Goal: Find specific page/section: Find specific page/section

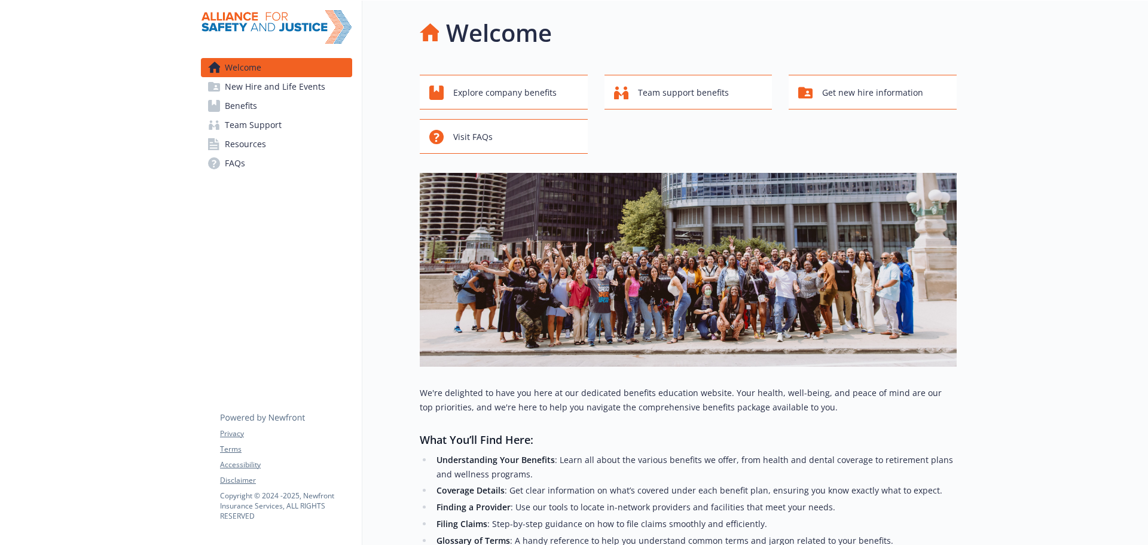
click at [260, 109] on link "Benefits" at bounding box center [276, 105] width 151 height 19
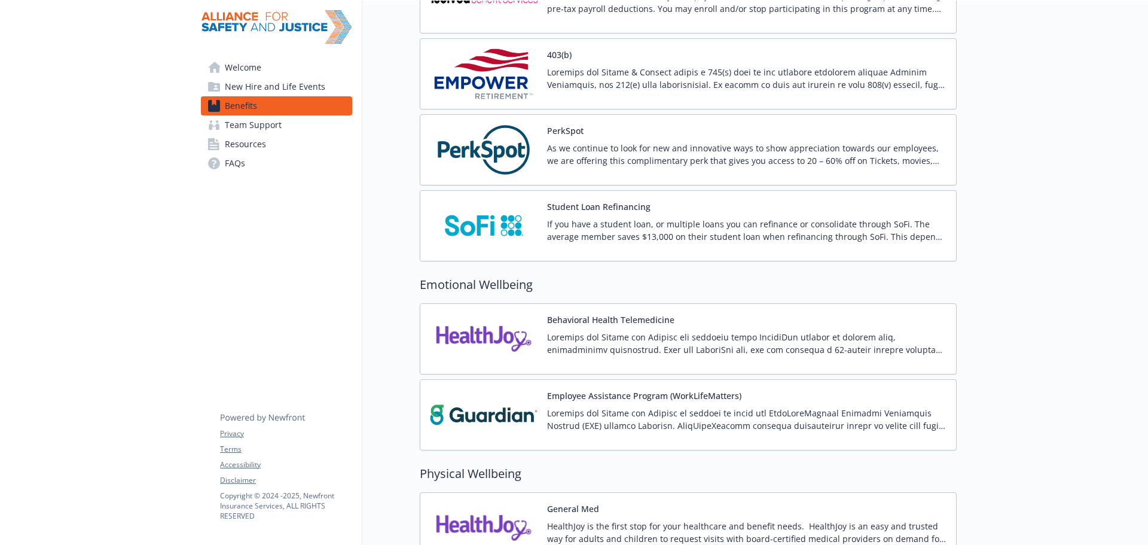
click at [663, 346] on p at bounding box center [746, 343] width 399 height 25
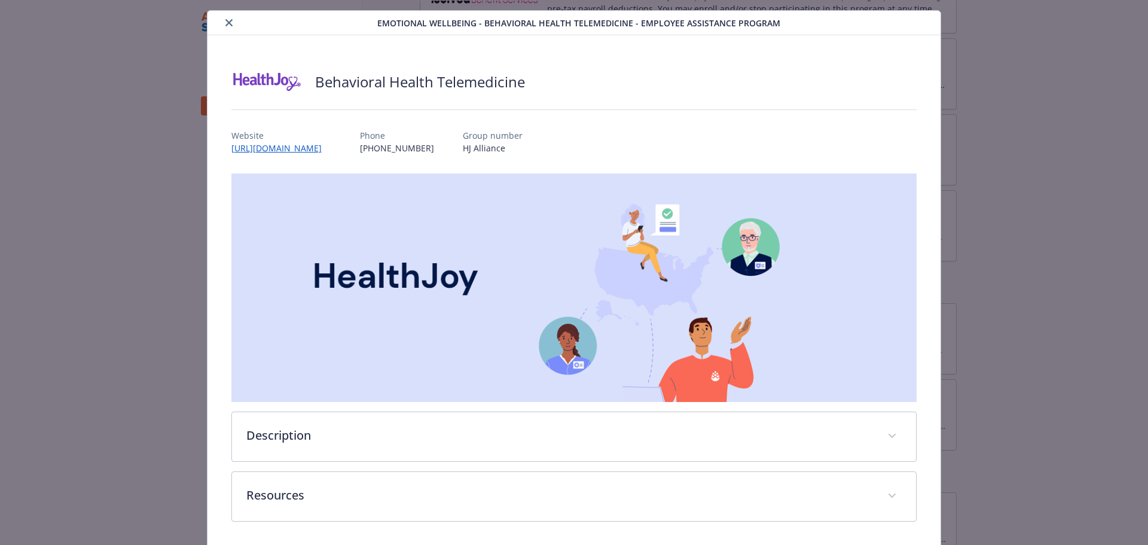
scroll to position [71, 0]
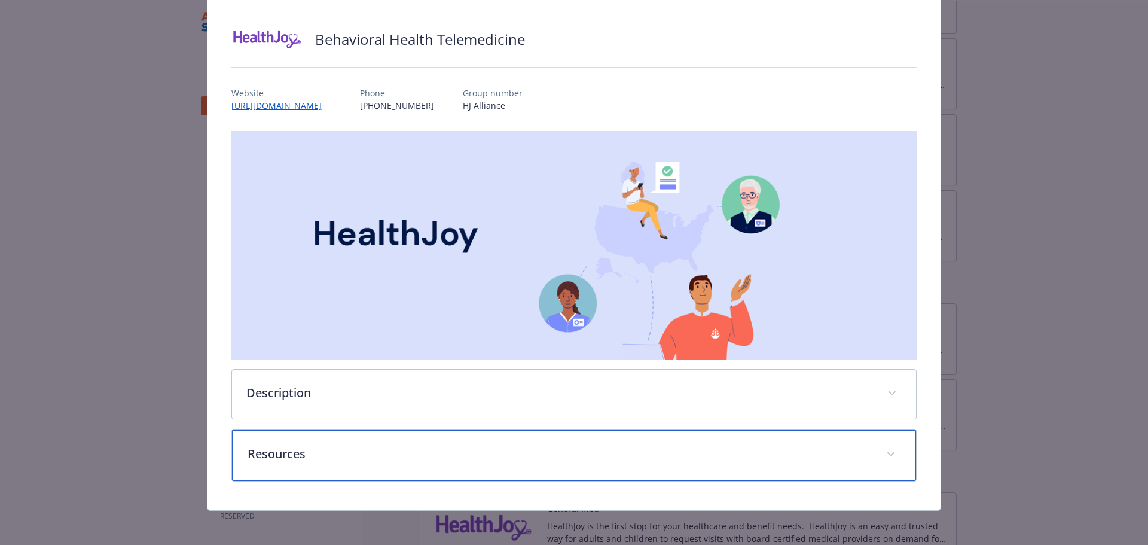
click at [441, 448] on p "Resources" at bounding box center [560, 454] width 625 height 18
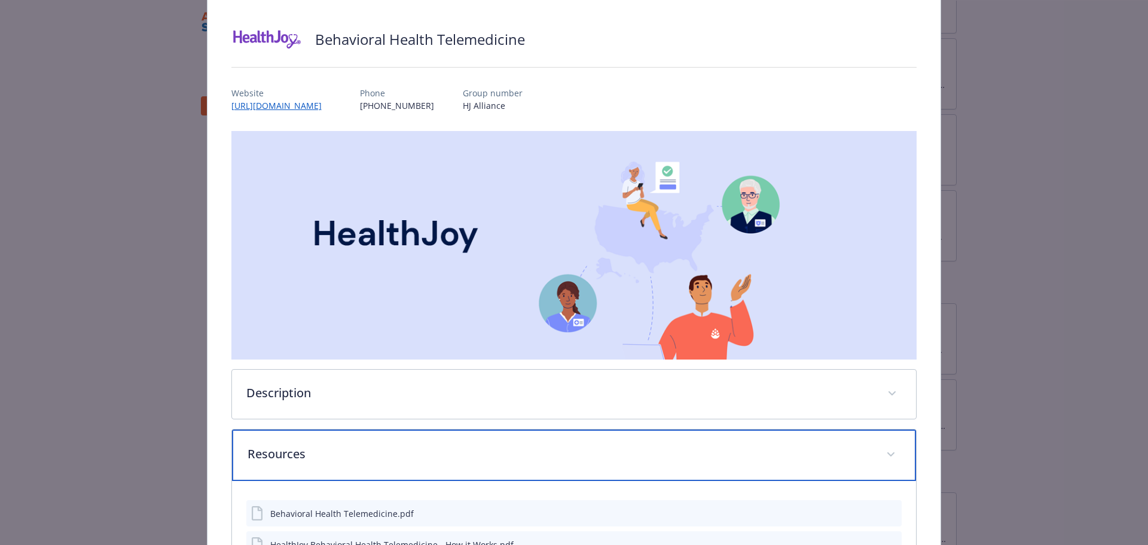
scroll to position [173, 0]
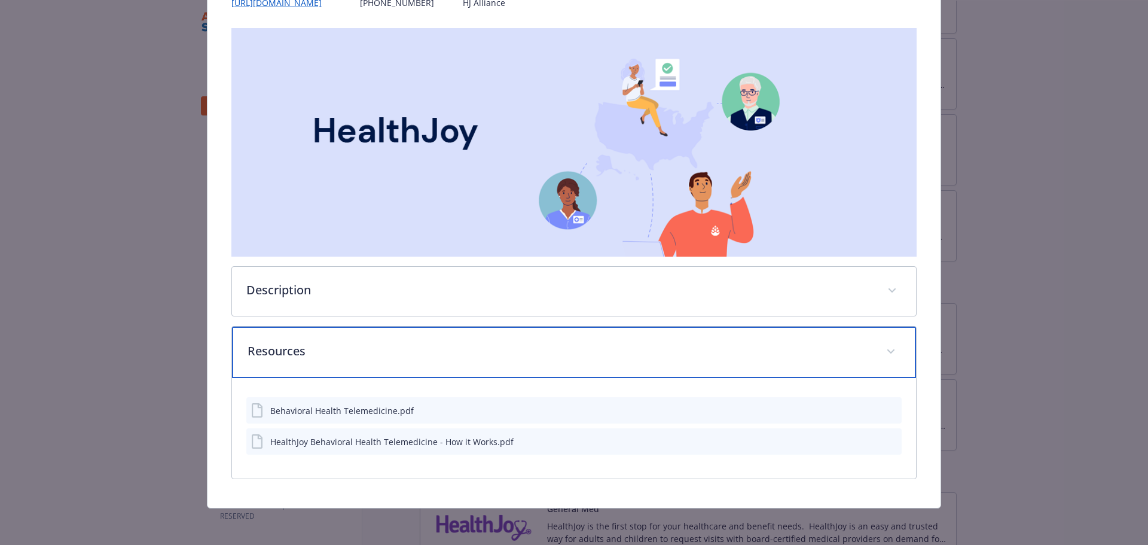
click at [473, 368] on div "Resources" at bounding box center [574, 352] width 685 height 51
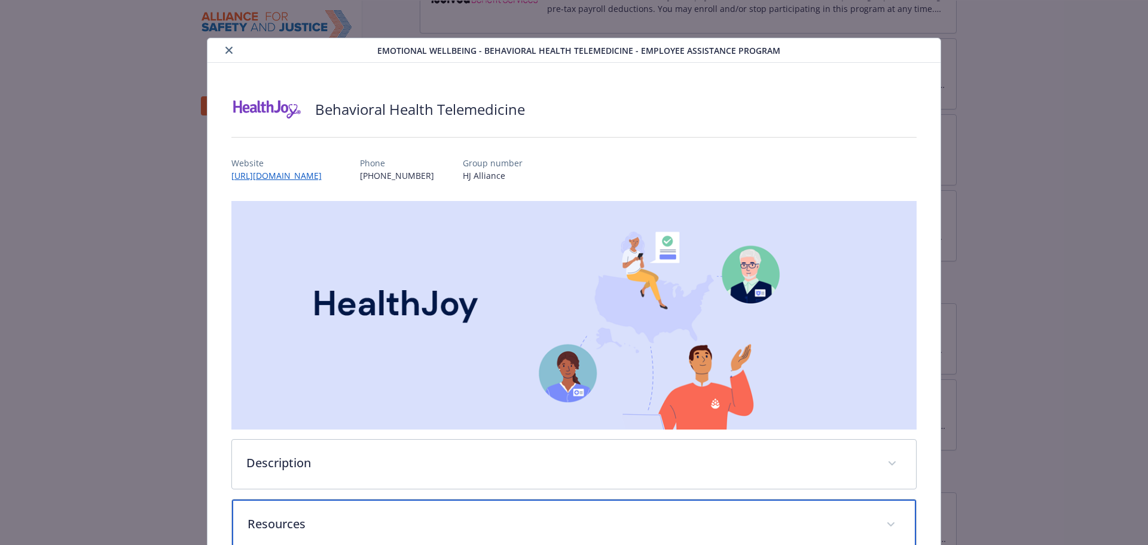
scroll to position [0, 0]
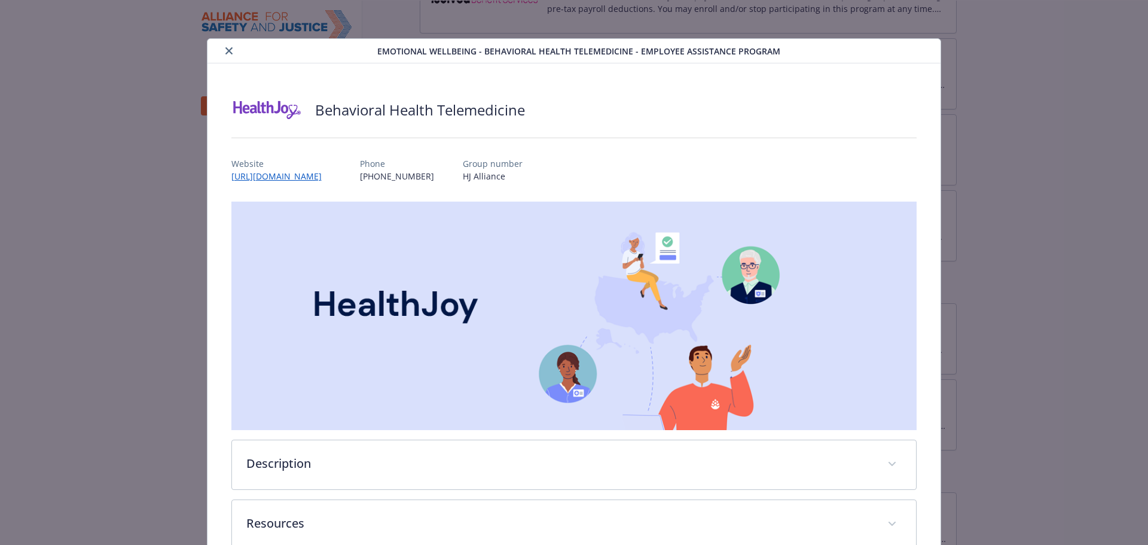
click at [225, 52] on icon "close" at bounding box center [228, 50] width 7 height 7
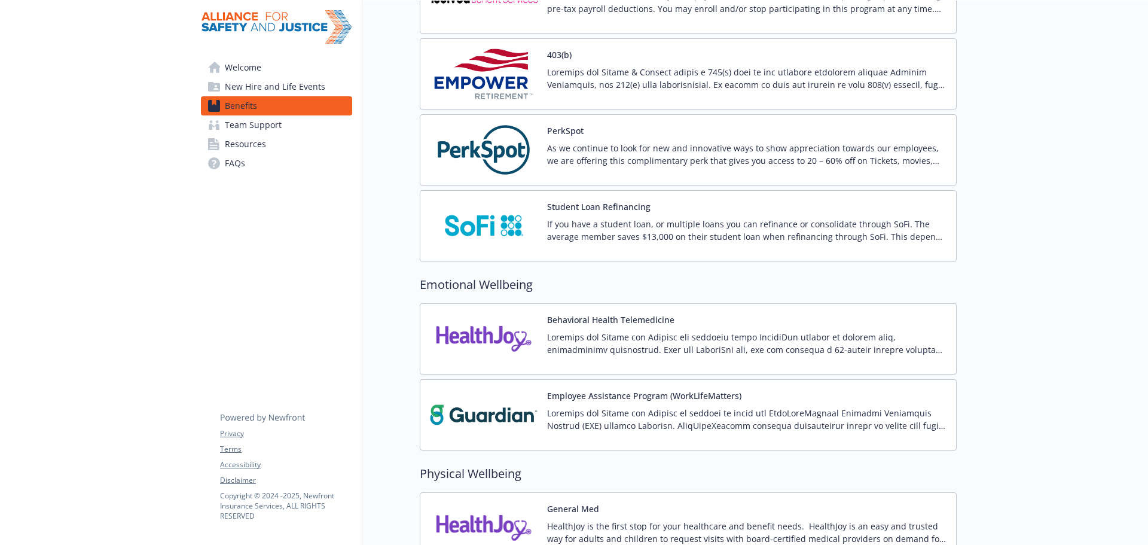
click at [261, 147] on span "Resources" at bounding box center [245, 144] width 41 height 19
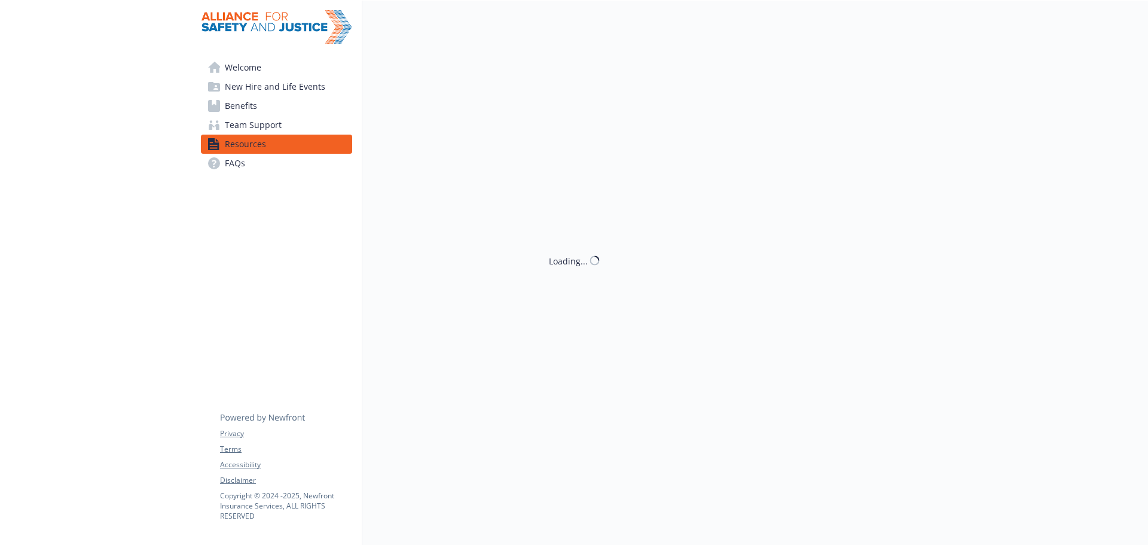
scroll to position [1495, 0]
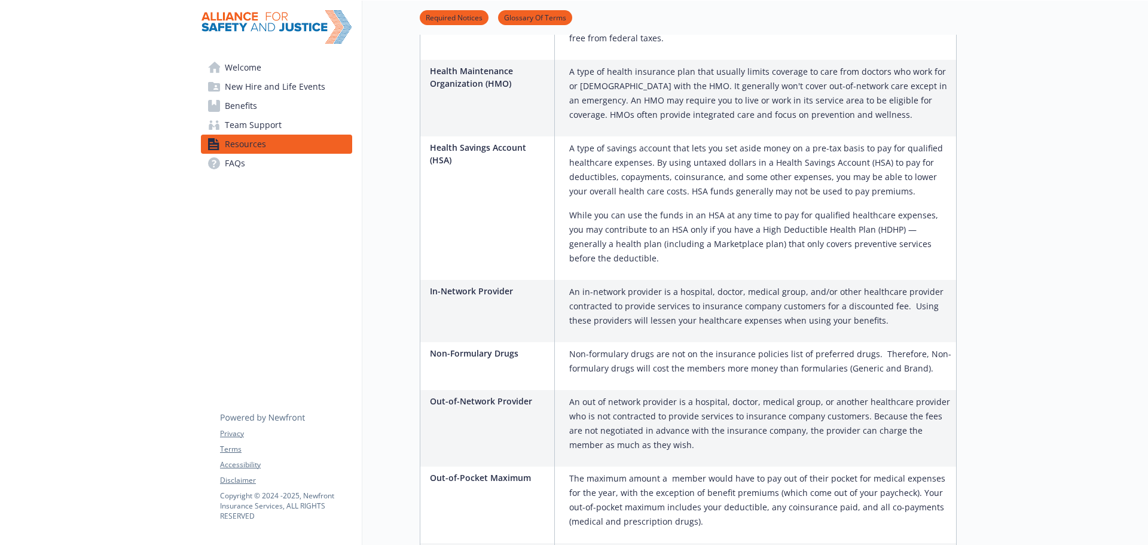
click at [239, 123] on span "Team Support" at bounding box center [253, 124] width 57 height 19
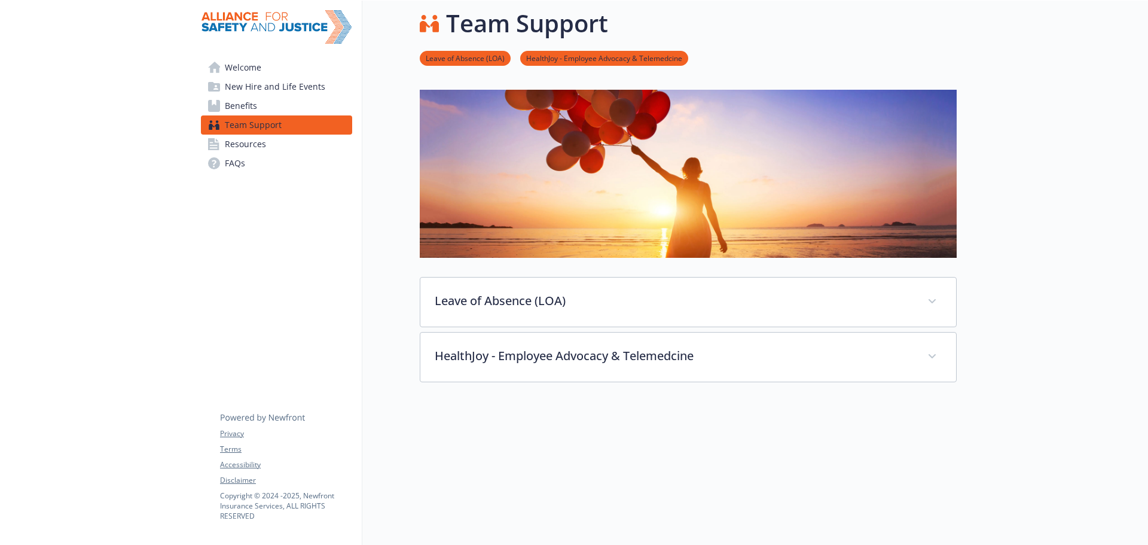
scroll to position [91, 0]
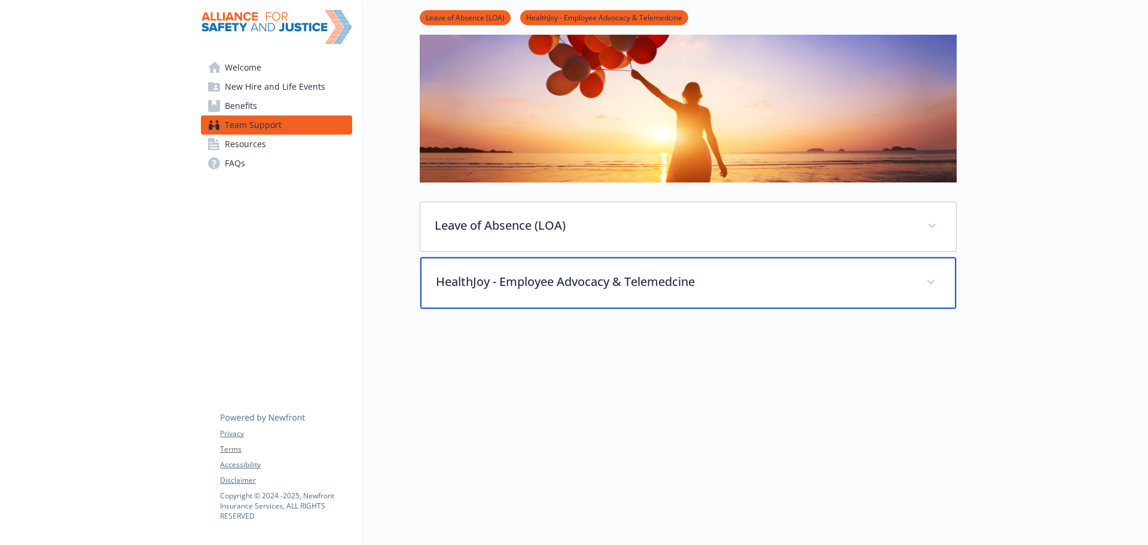
click at [670, 273] on p "HealthJoy - Employee Advocacy & Telemedcine" at bounding box center [674, 282] width 476 height 18
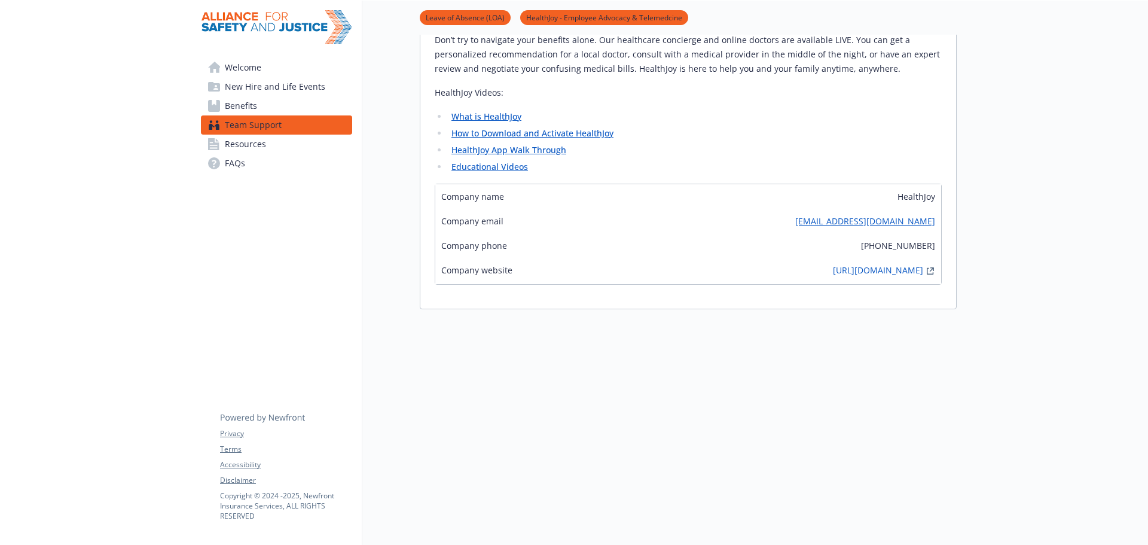
scroll to position [133, 0]
